Goal: Transaction & Acquisition: Purchase product/service

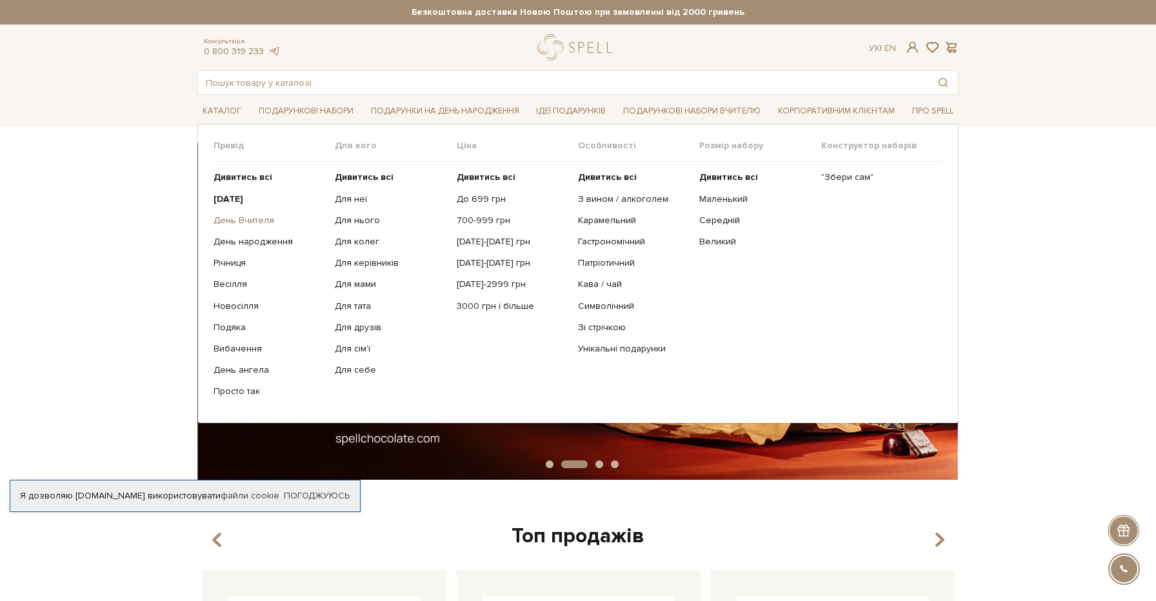
click at [241, 217] on link "День Вчителя" at bounding box center [270, 221] width 112 height 12
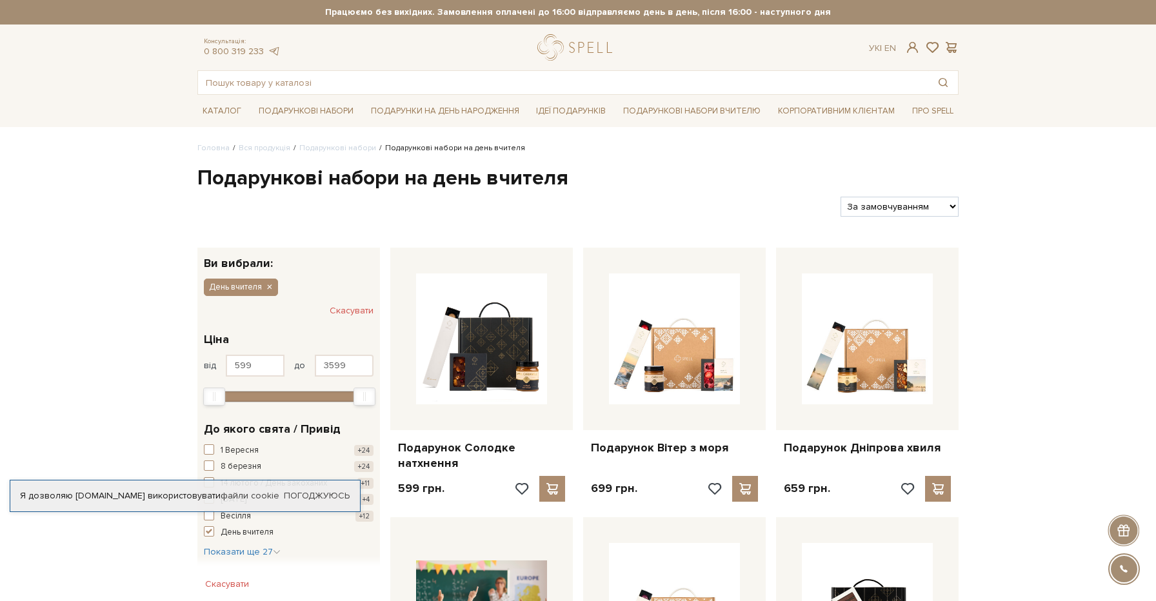
select select "https://spellchocolate.com/our-productions/podarunkovi-box/den-vchitelja?sort=p…"
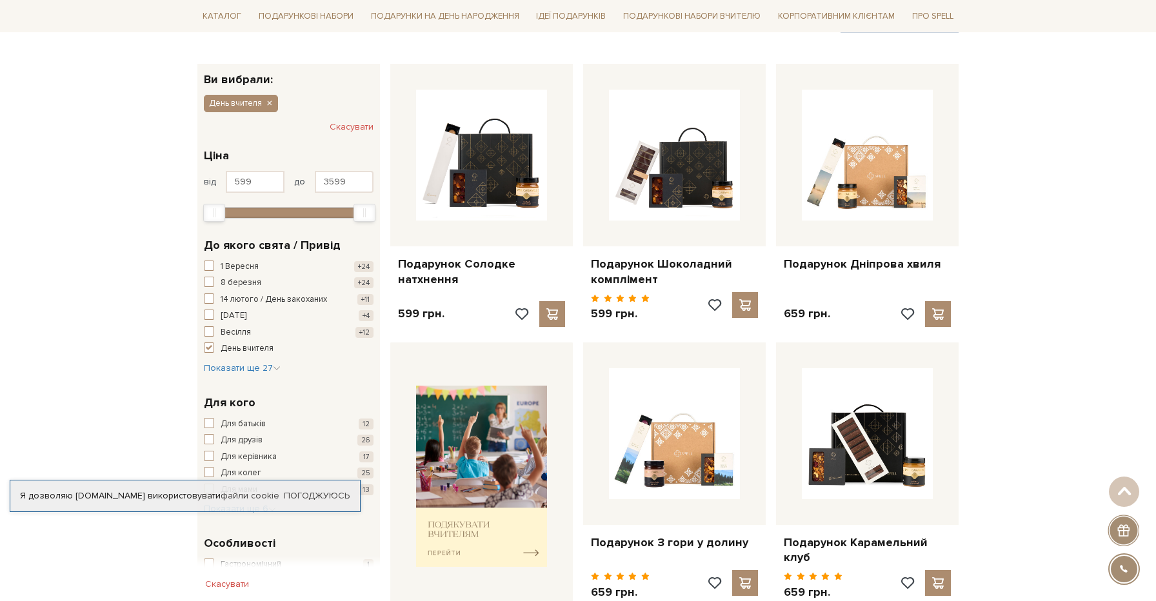
scroll to position [175, 0]
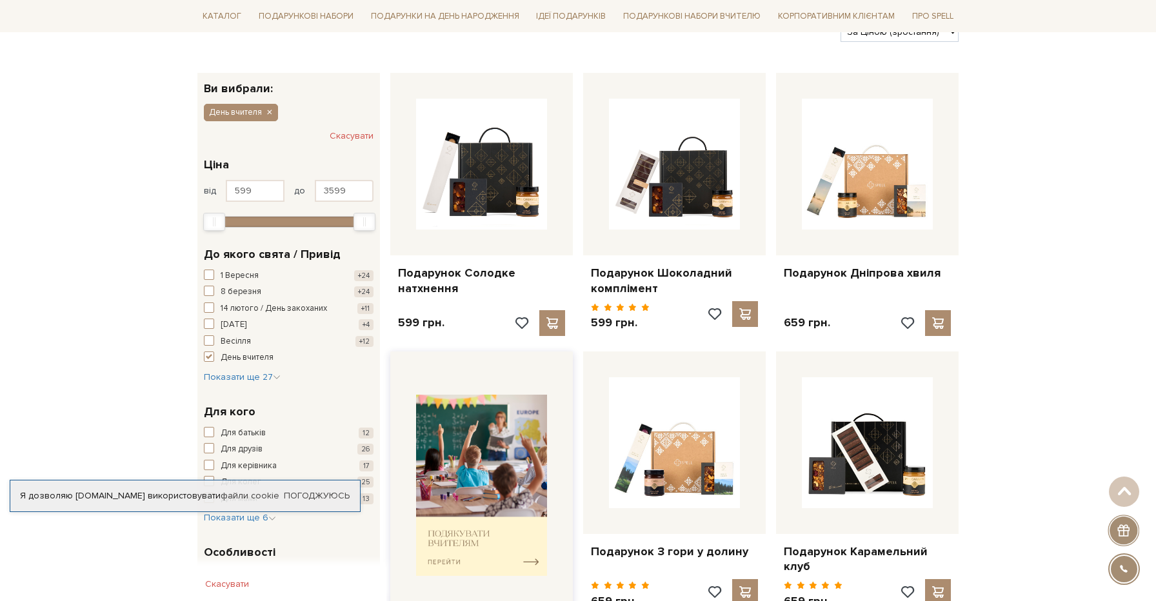
click at [484, 543] on img at bounding box center [481, 485] width 131 height 181
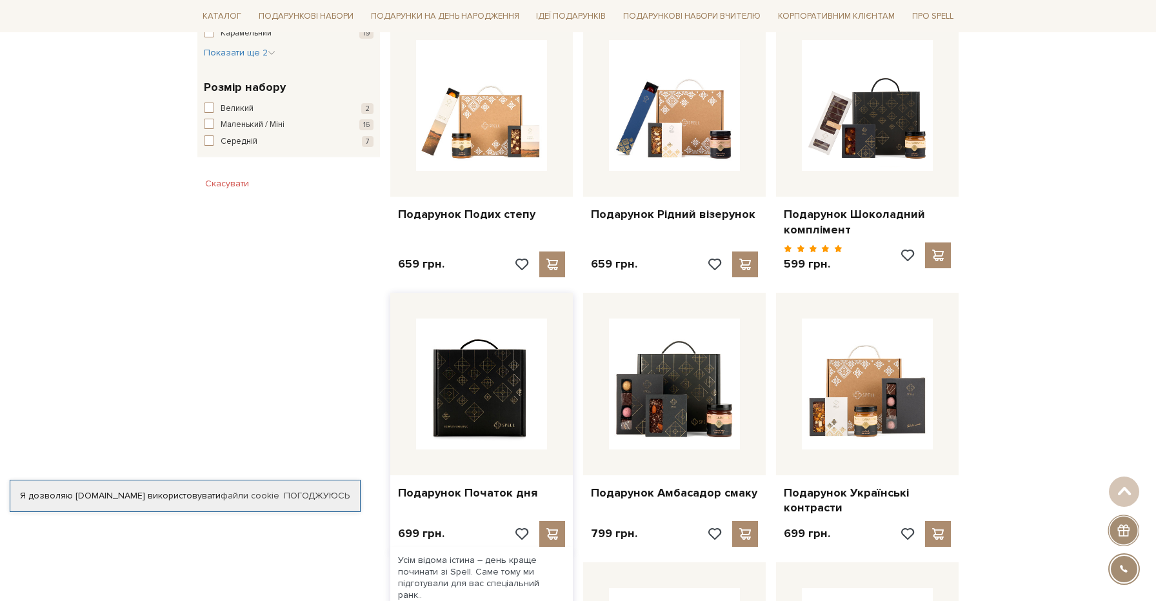
scroll to position [799, 0]
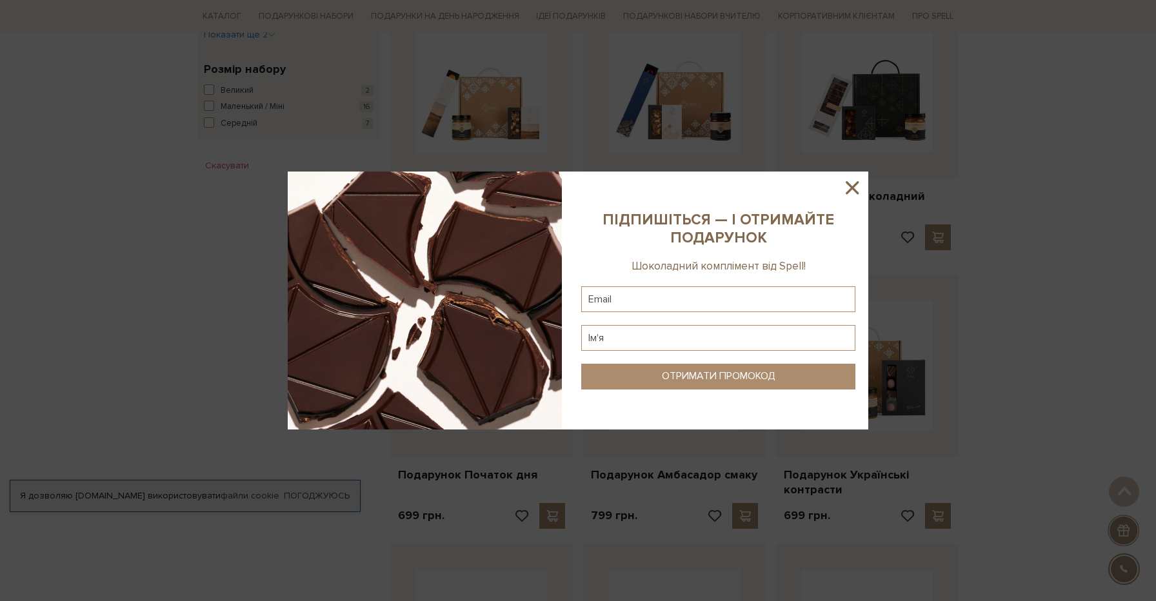
click at [854, 181] on icon at bounding box center [852, 188] width 22 height 22
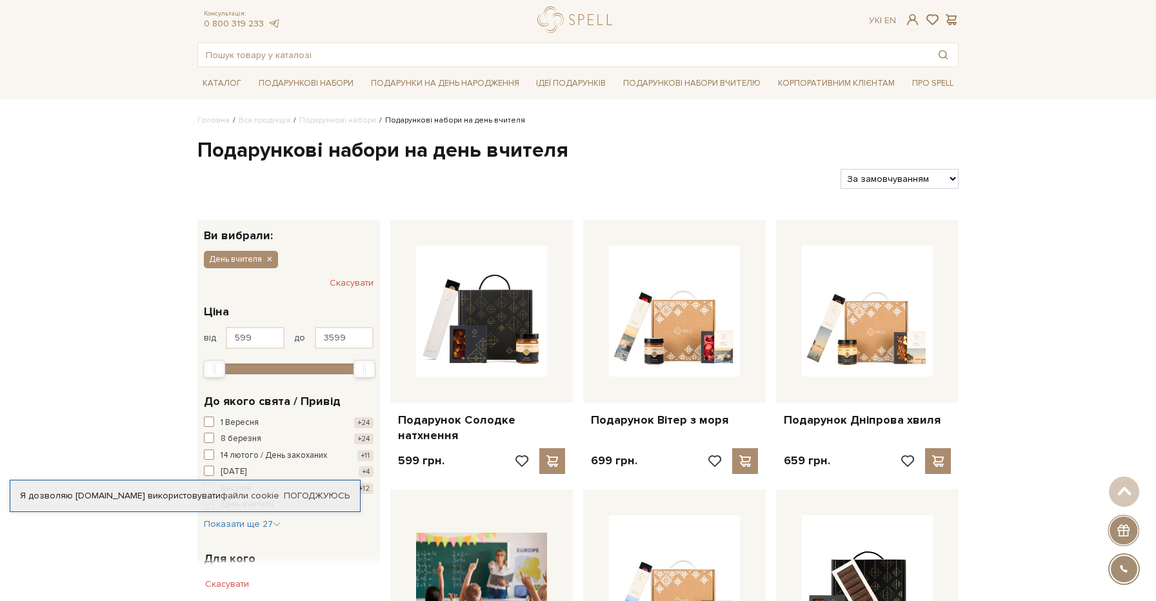
scroll to position [3, 0]
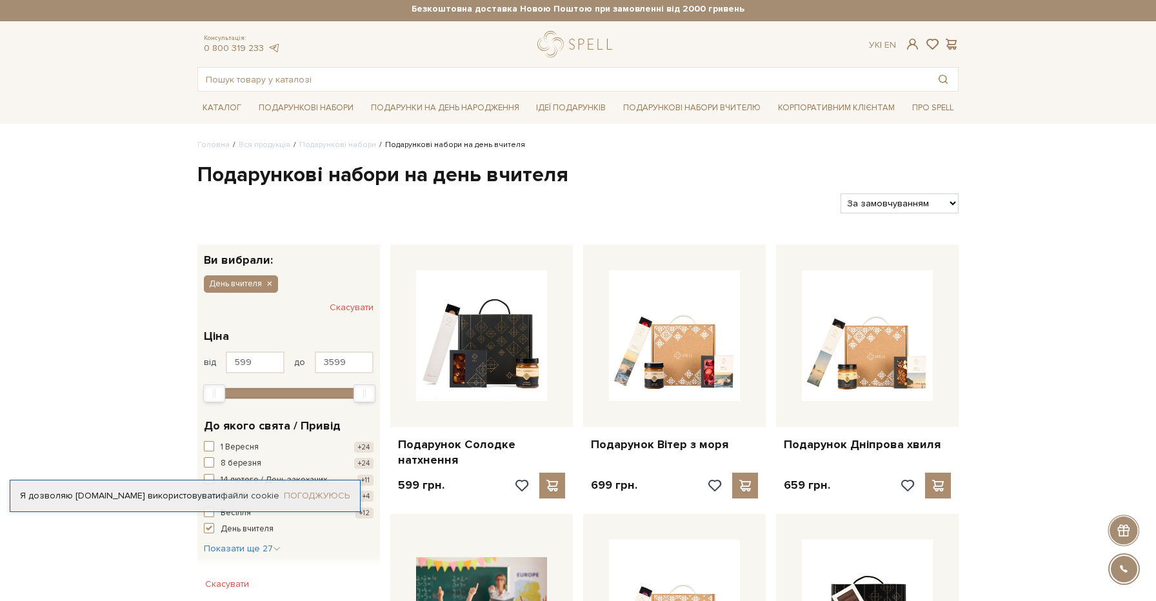
click at [295, 500] on link "Погоджуюсь" at bounding box center [317, 496] width 66 height 12
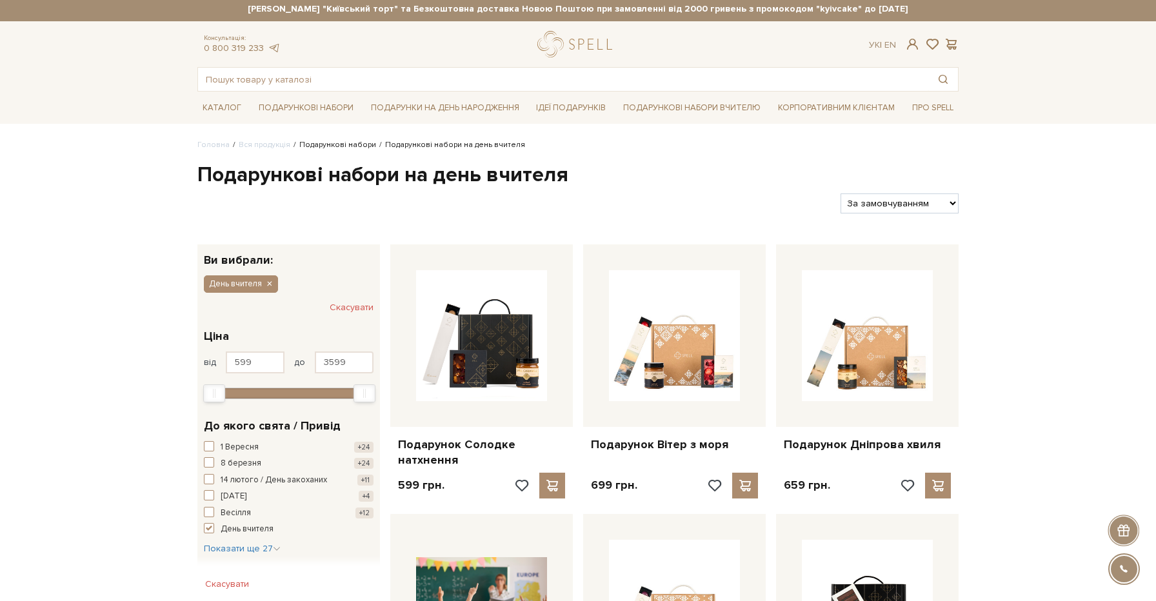
click at [339, 145] on link "Подарункові набори" at bounding box center [337, 145] width 77 height 10
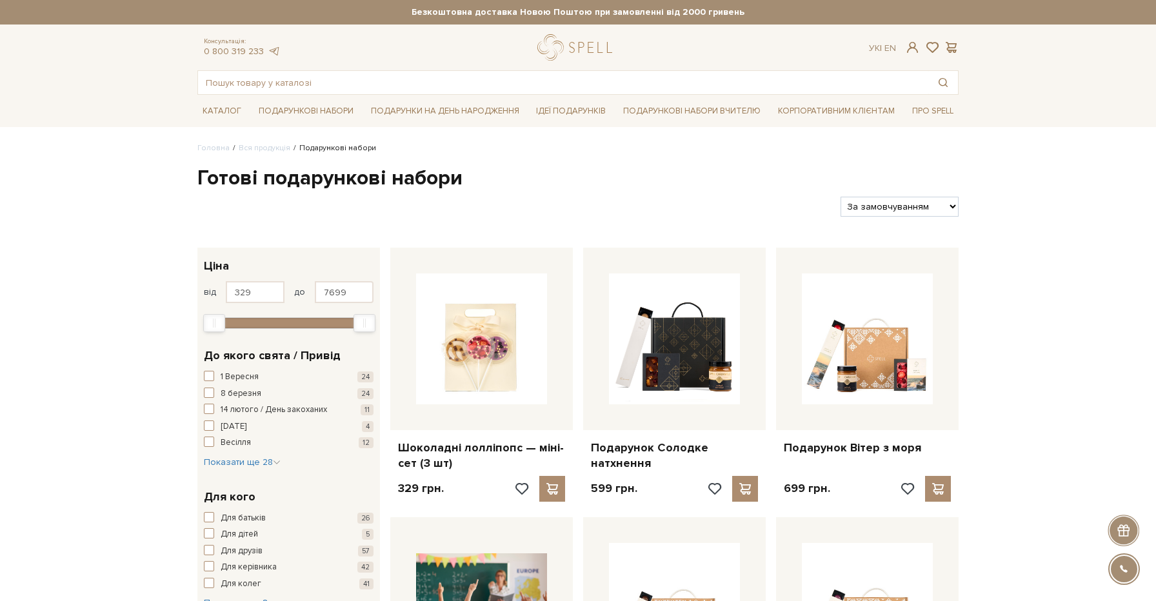
select select "[URL][DOMAIN_NAME]"
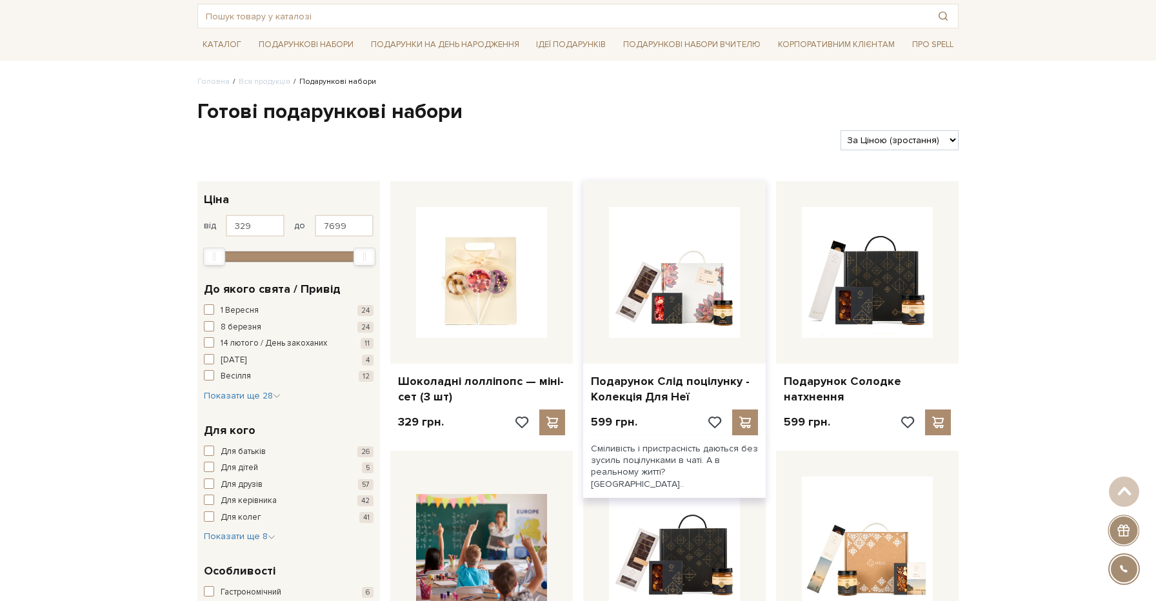
scroll to position [66, 0]
